Goal: Use online tool/utility: Utilize a website feature to perform a specific function

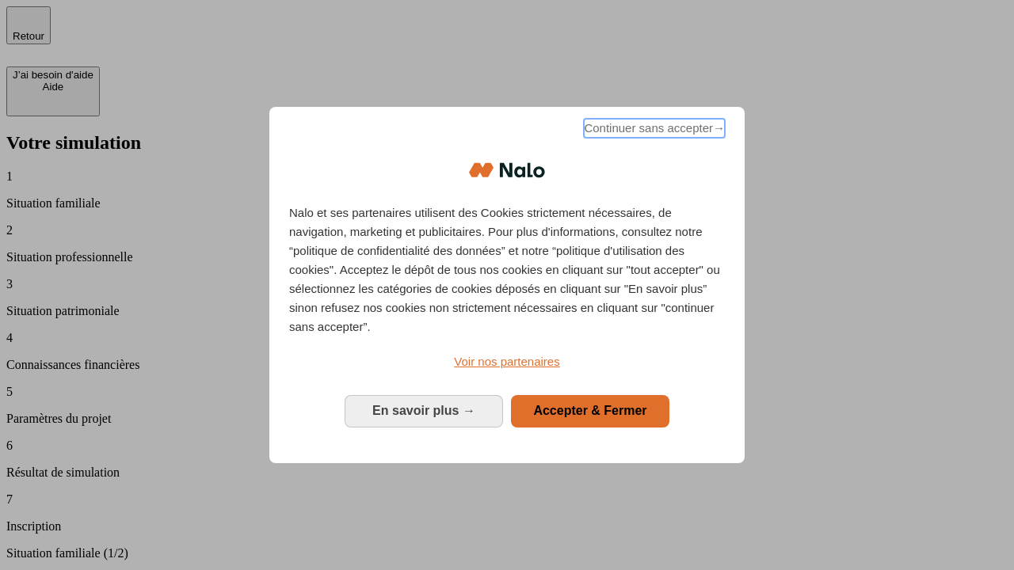
click at [653, 131] on span "Continuer sans accepter →" at bounding box center [654, 128] width 141 height 19
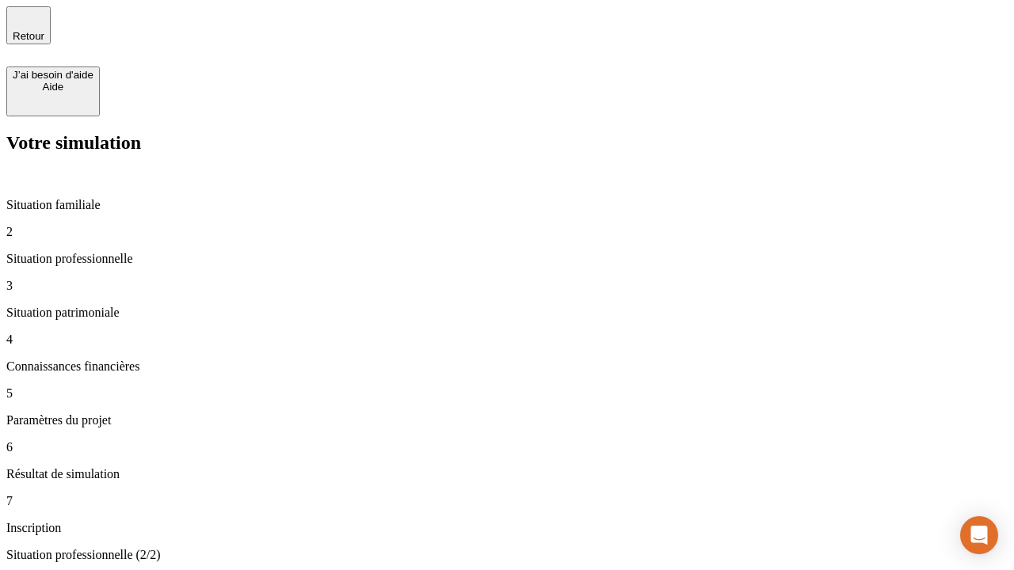
type input "30 000"
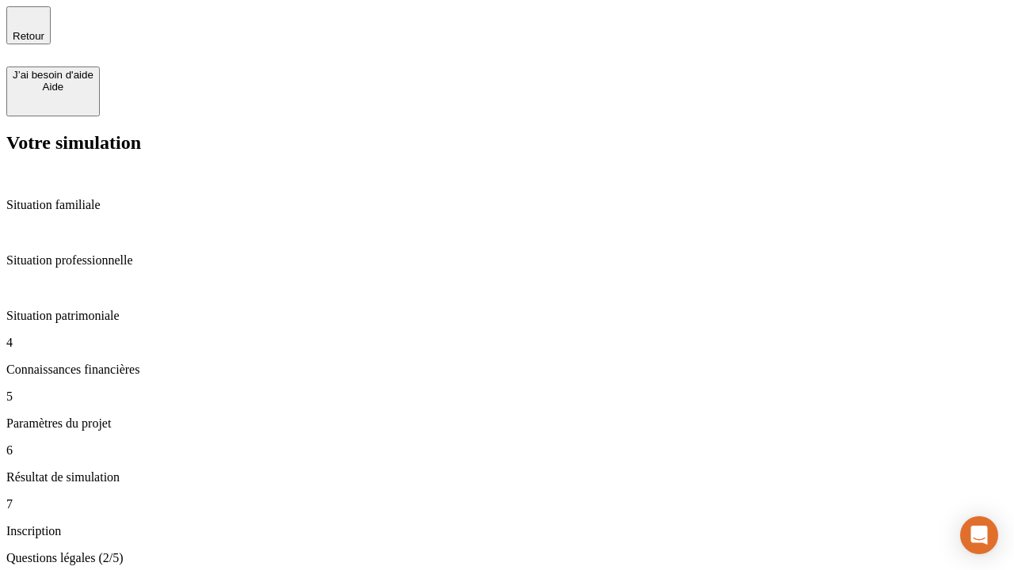
scroll to position [3, 0]
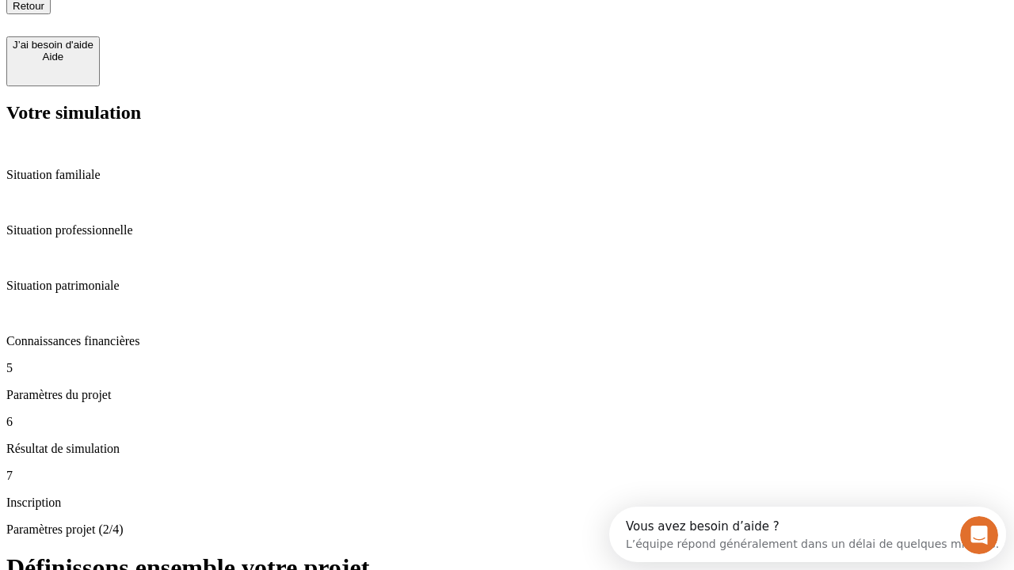
type input "25"
type input "1 000"
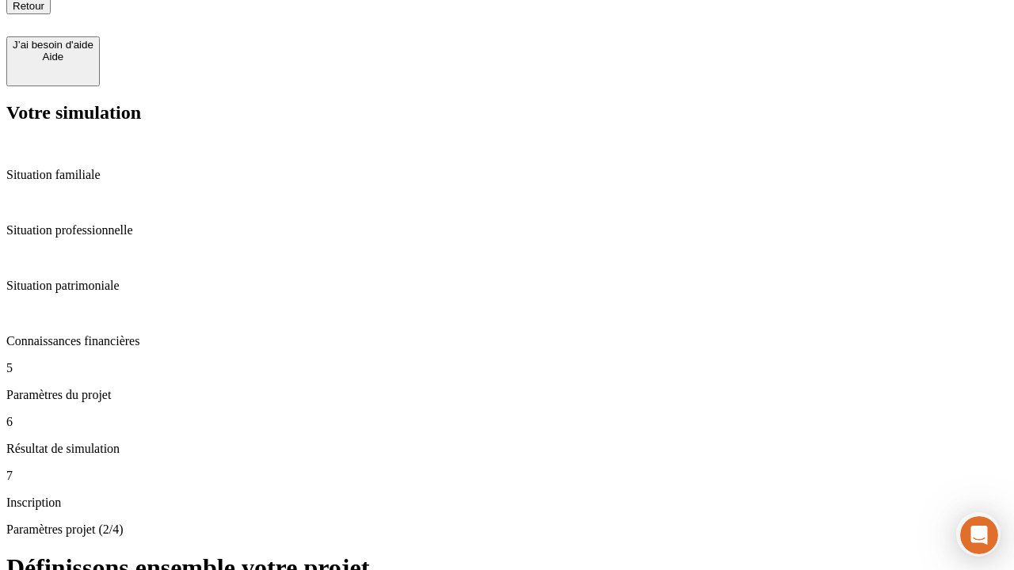
type input "640"
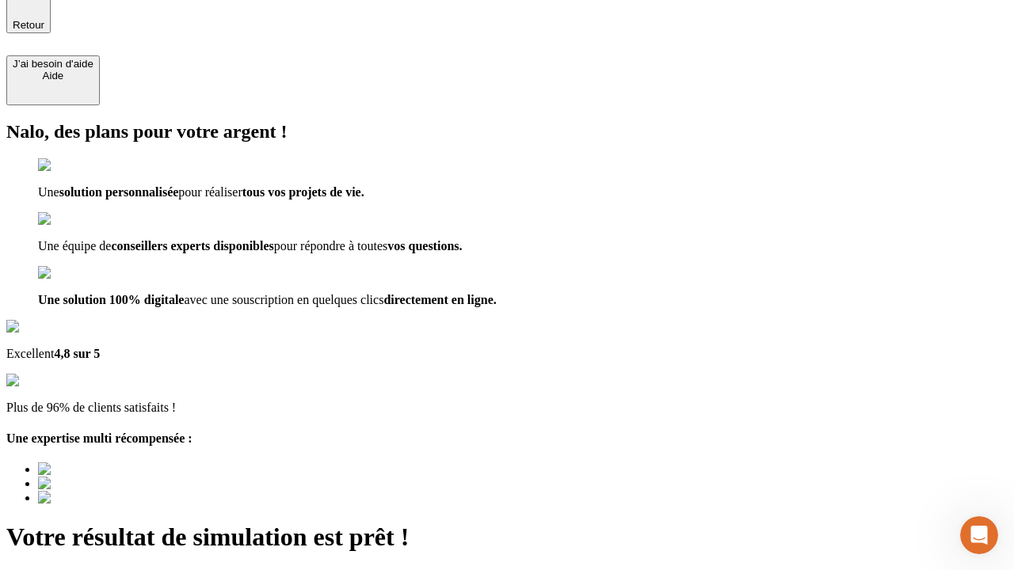
type input "[EMAIL_ADDRESS][PERSON_NAME][DOMAIN_NAME]"
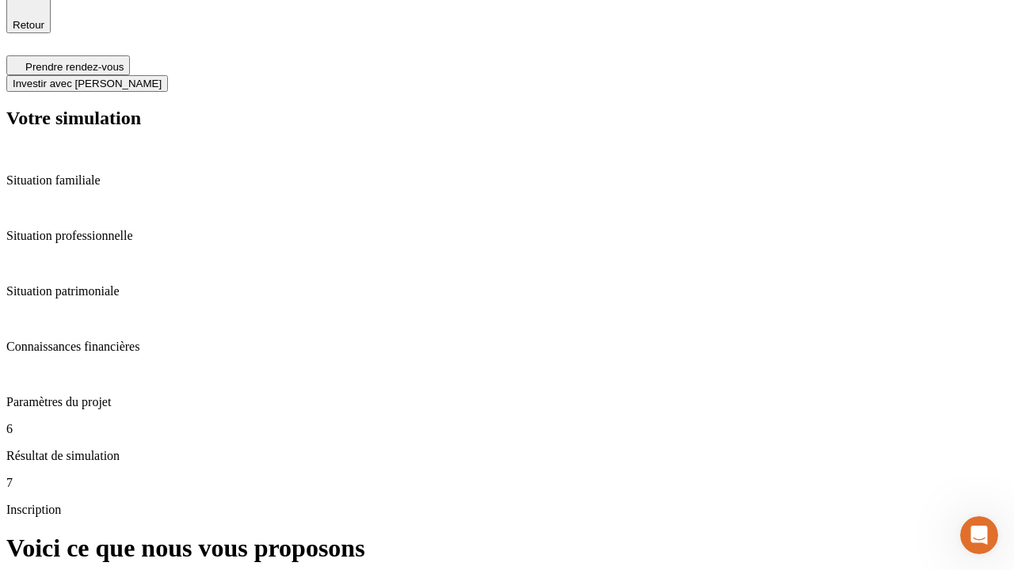
click at [162, 78] on span "Investir avec [PERSON_NAME]" at bounding box center [87, 84] width 149 height 12
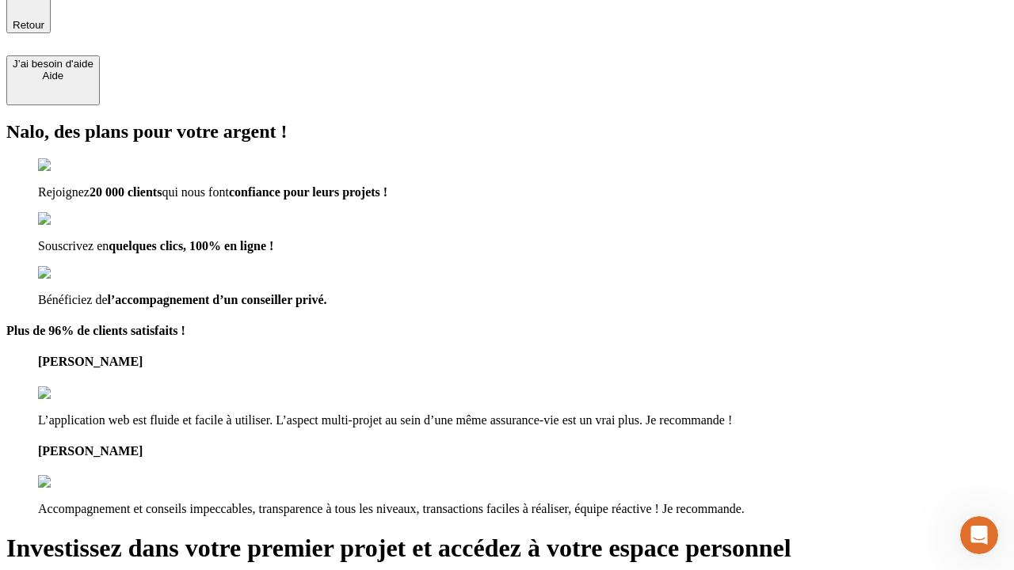
scroll to position [10, 0]
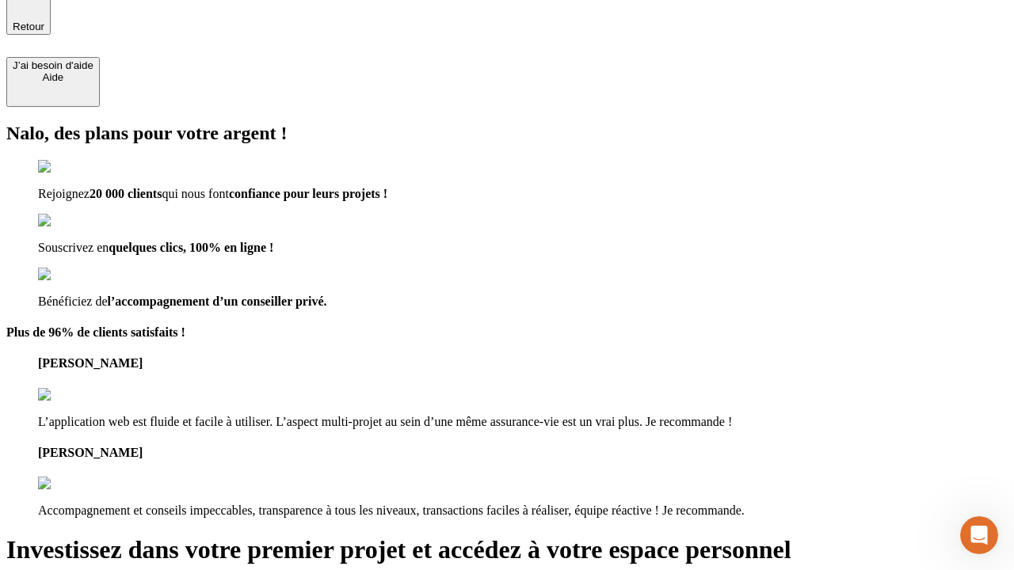
type input "abc"
